Goal: Find specific page/section: Find specific page/section

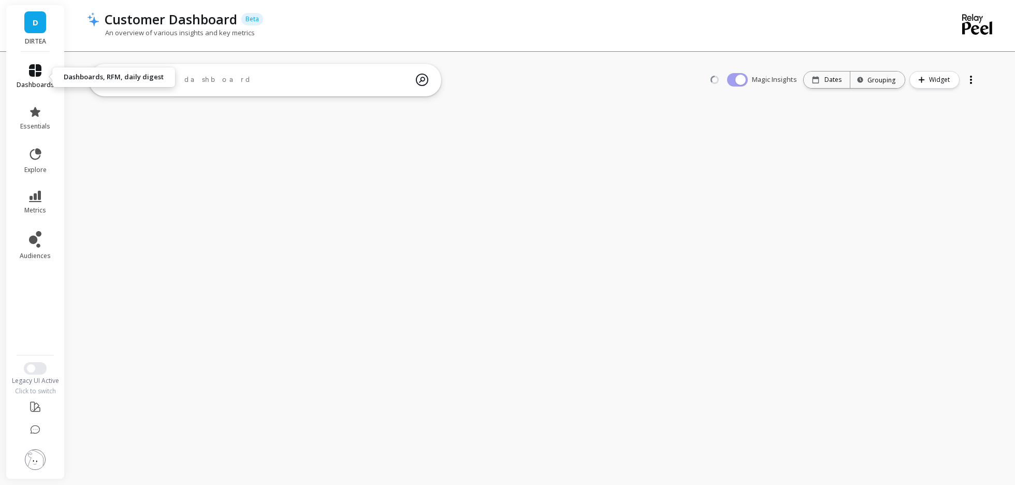
click at [33, 78] on link "dashboards" at bounding box center [36, 76] width 38 height 25
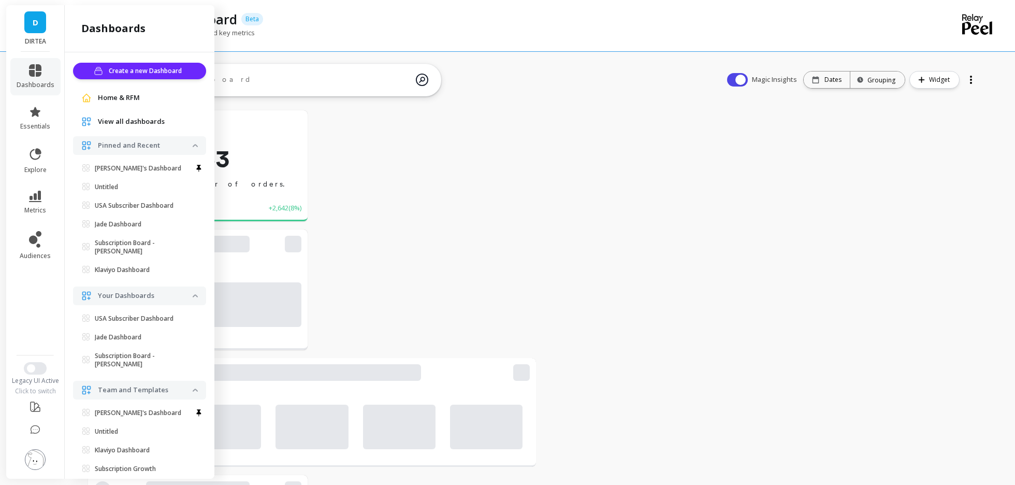
click at [145, 121] on span "View all dashboards" at bounding box center [131, 122] width 67 height 10
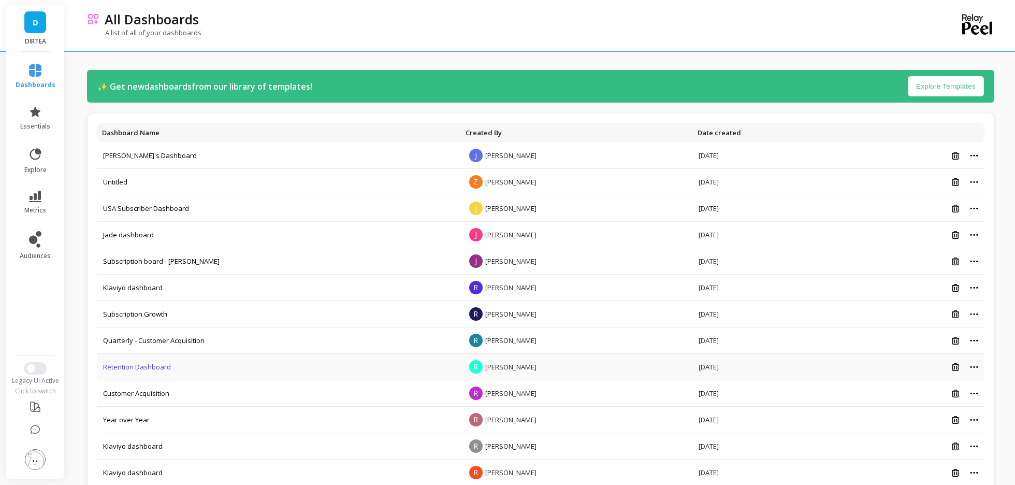
click at [133, 363] on link "Retention Dashboard" at bounding box center [137, 366] width 68 height 9
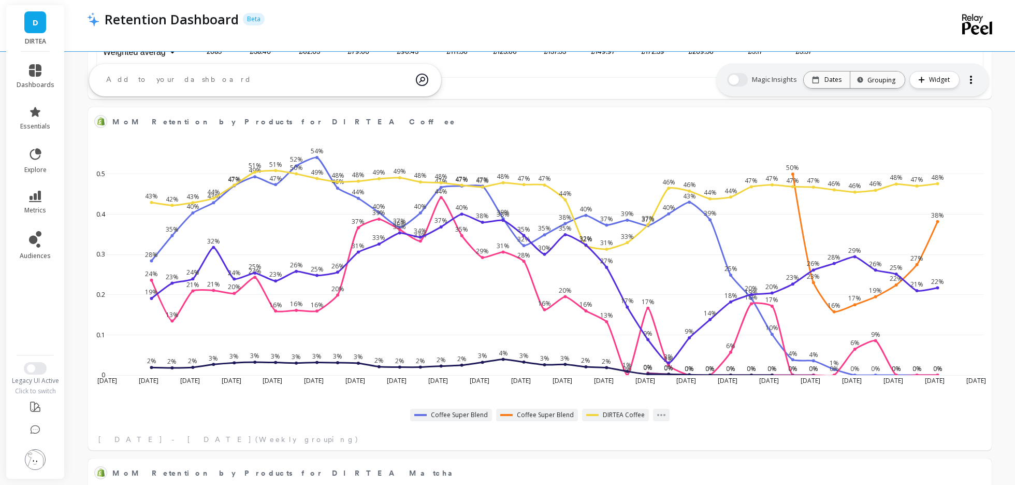
scroll to position [2034, 0]
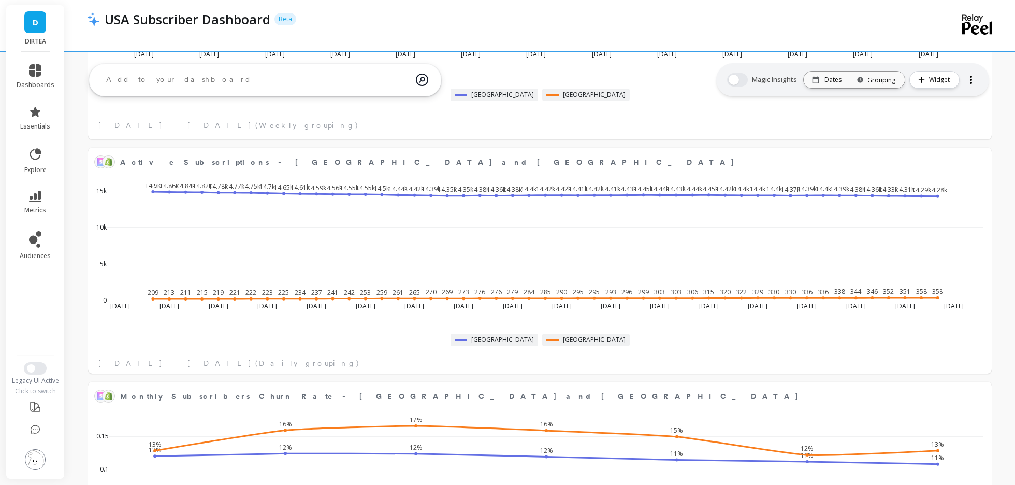
scroll to position [285, 882]
